Goal: Task Accomplishment & Management: Manage account settings

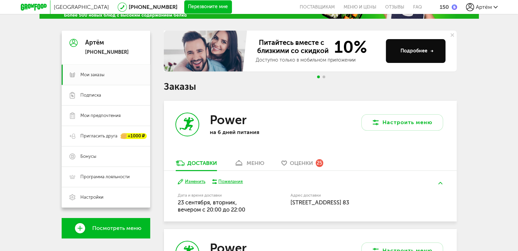
scroll to position [50, 0]
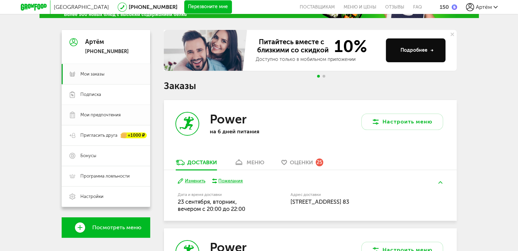
click at [102, 115] on span "Мои предпочтения" at bounding box center [100, 115] width 40 height 6
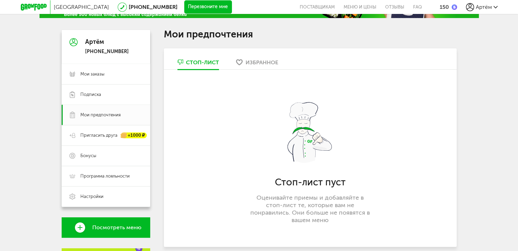
click at [263, 64] on div "Избранное" at bounding box center [262, 62] width 33 height 6
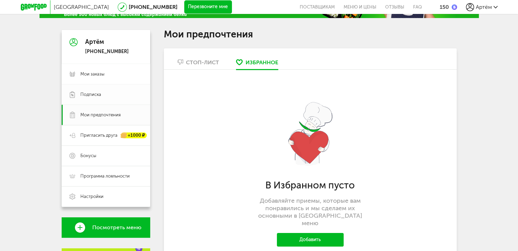
click at [116, 98] on link "Подписка" at bounding box center [106, 95] width 89 height 20
